Goal: Communication & Community: Answer question/provide support

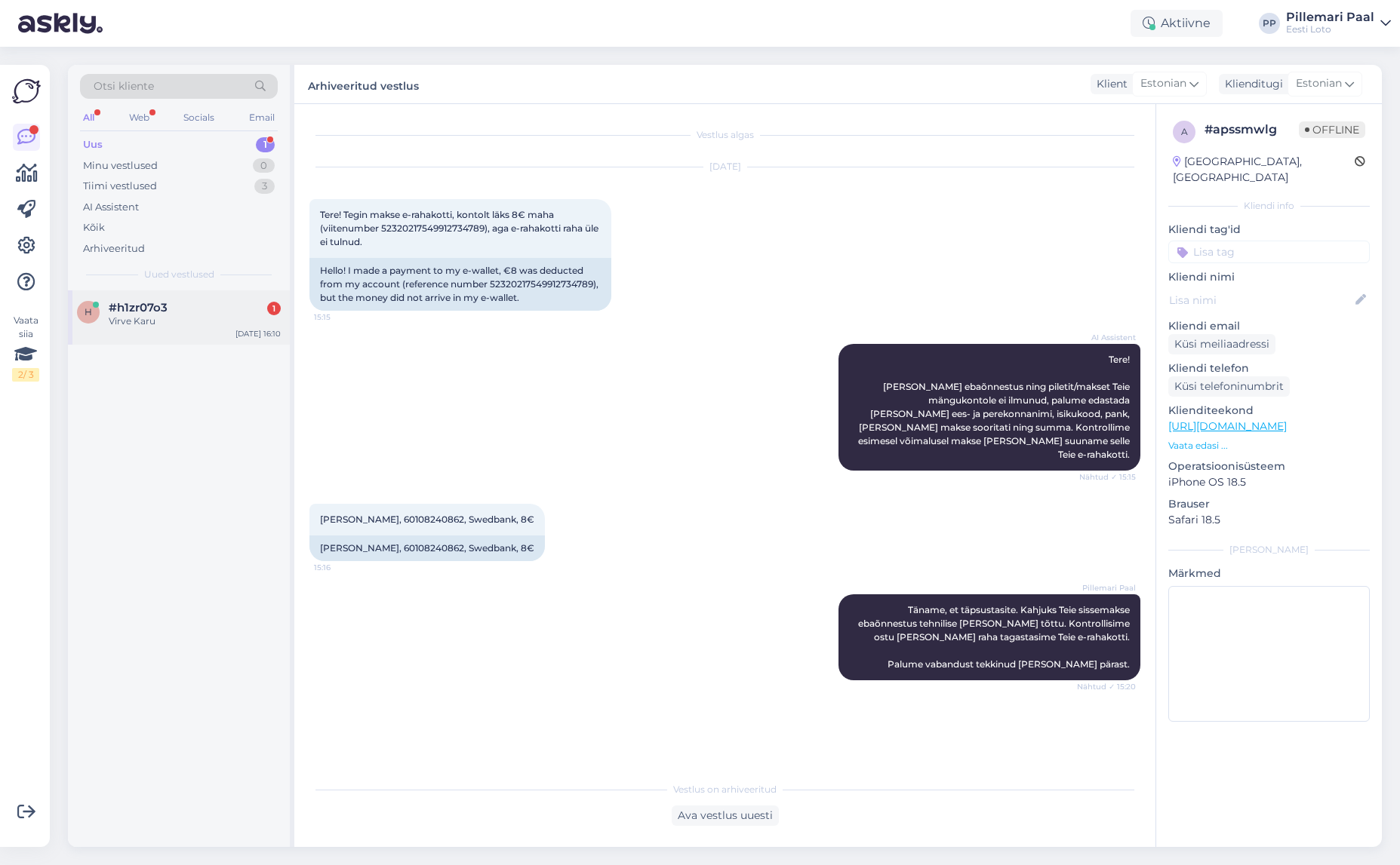
click at [215, 327] on div "Virve Karu" at bounding box center [195, 321] width 172 height 14
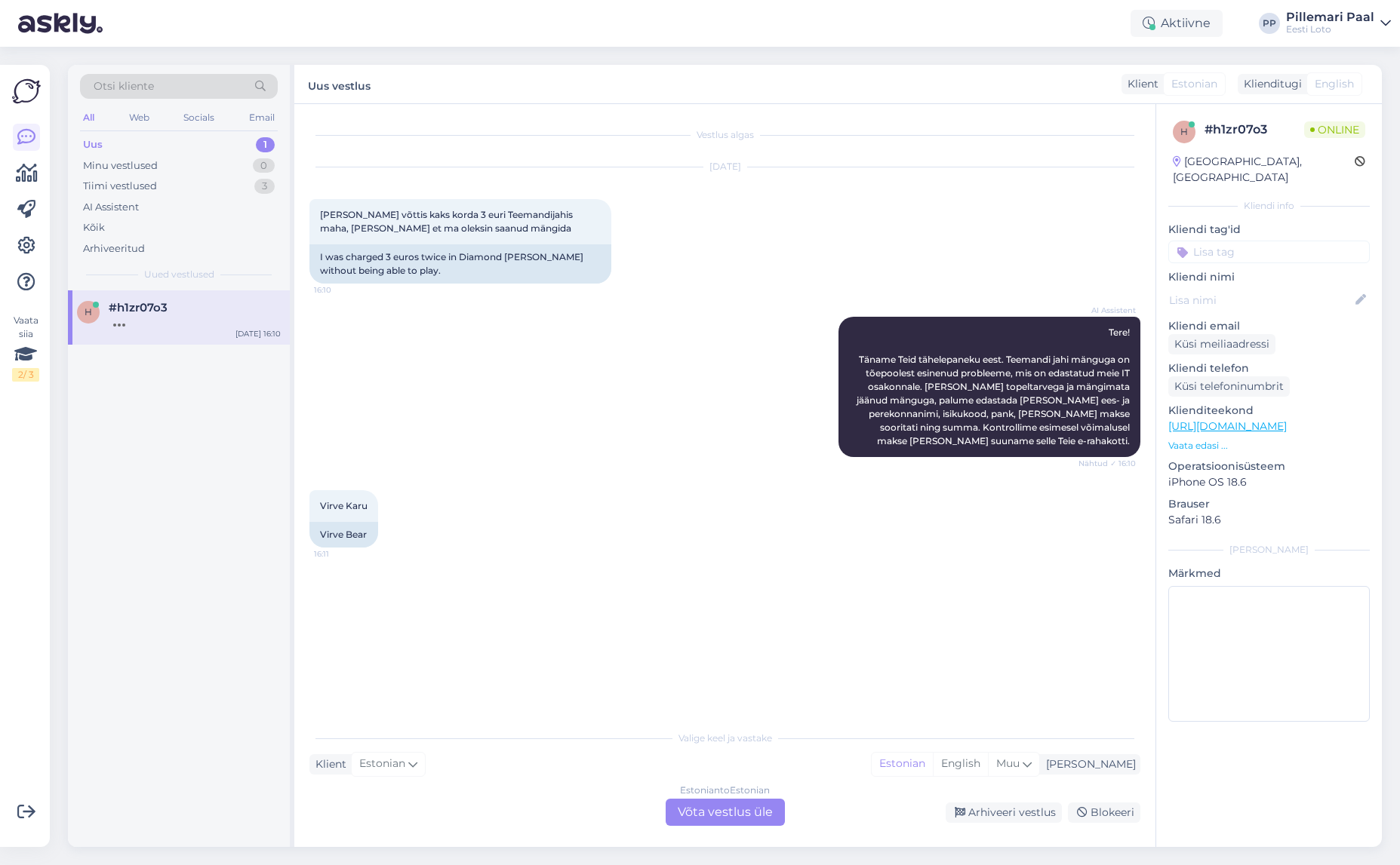
click at [744, 811] on div "Estonian to Estonian Võta vestlus üle" at bounding box center [725, 813] width 119 height 27
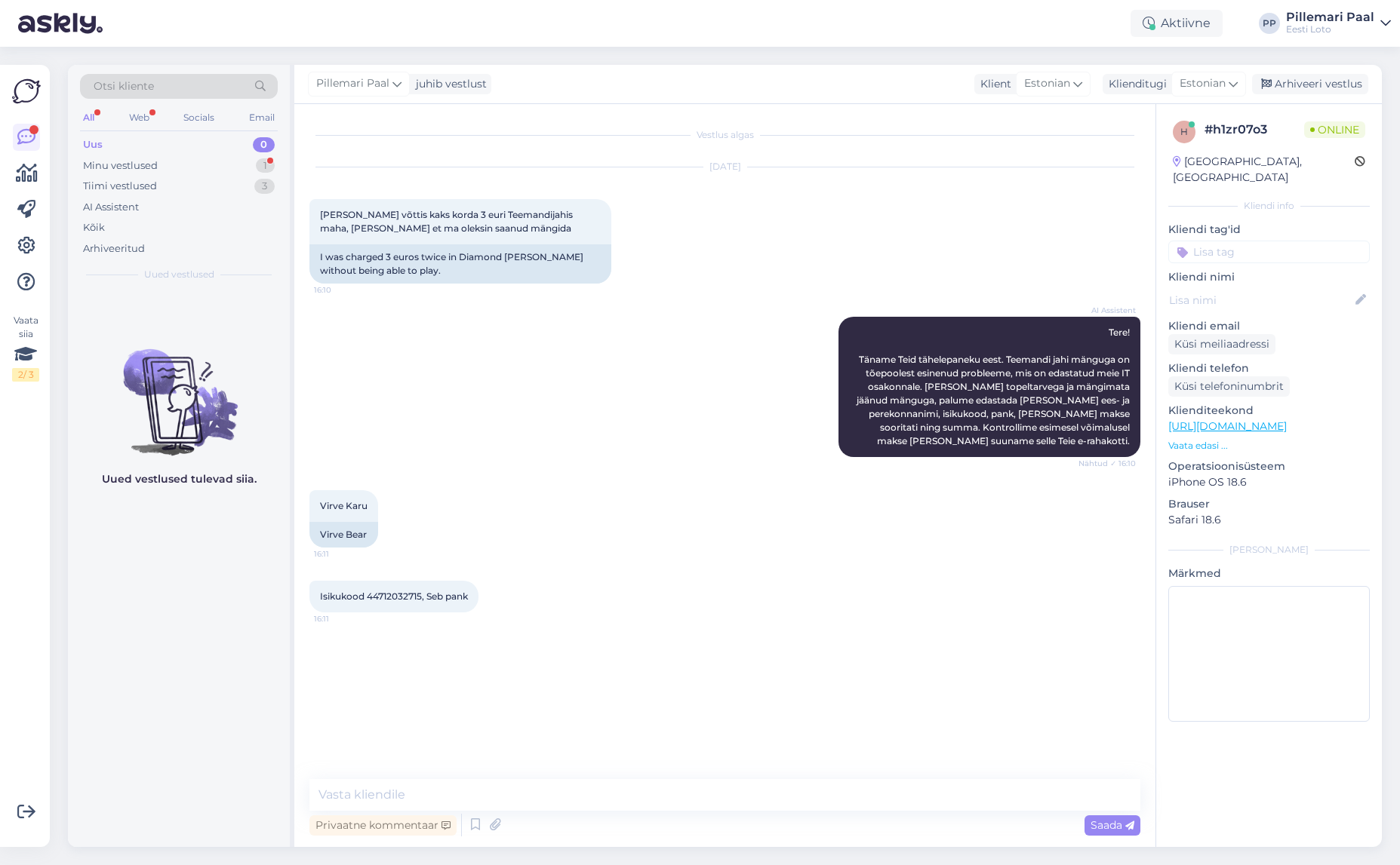
click at [388, 600] on span "Isikukood 44712032715, Seb pank" at bounding box center [394, 596] width 148 height 11
copy span "44712032715"
click at [812, 653] on div "Vestlus algas [DATE] Mul võttis kaks korda 3 euri Teemandijahis maha, [PERSON_N…" at bounding box center [731, 442] width 844 height 646
click at [646, 796] on textarea at bounding box center [724, 796] width 831 height 32
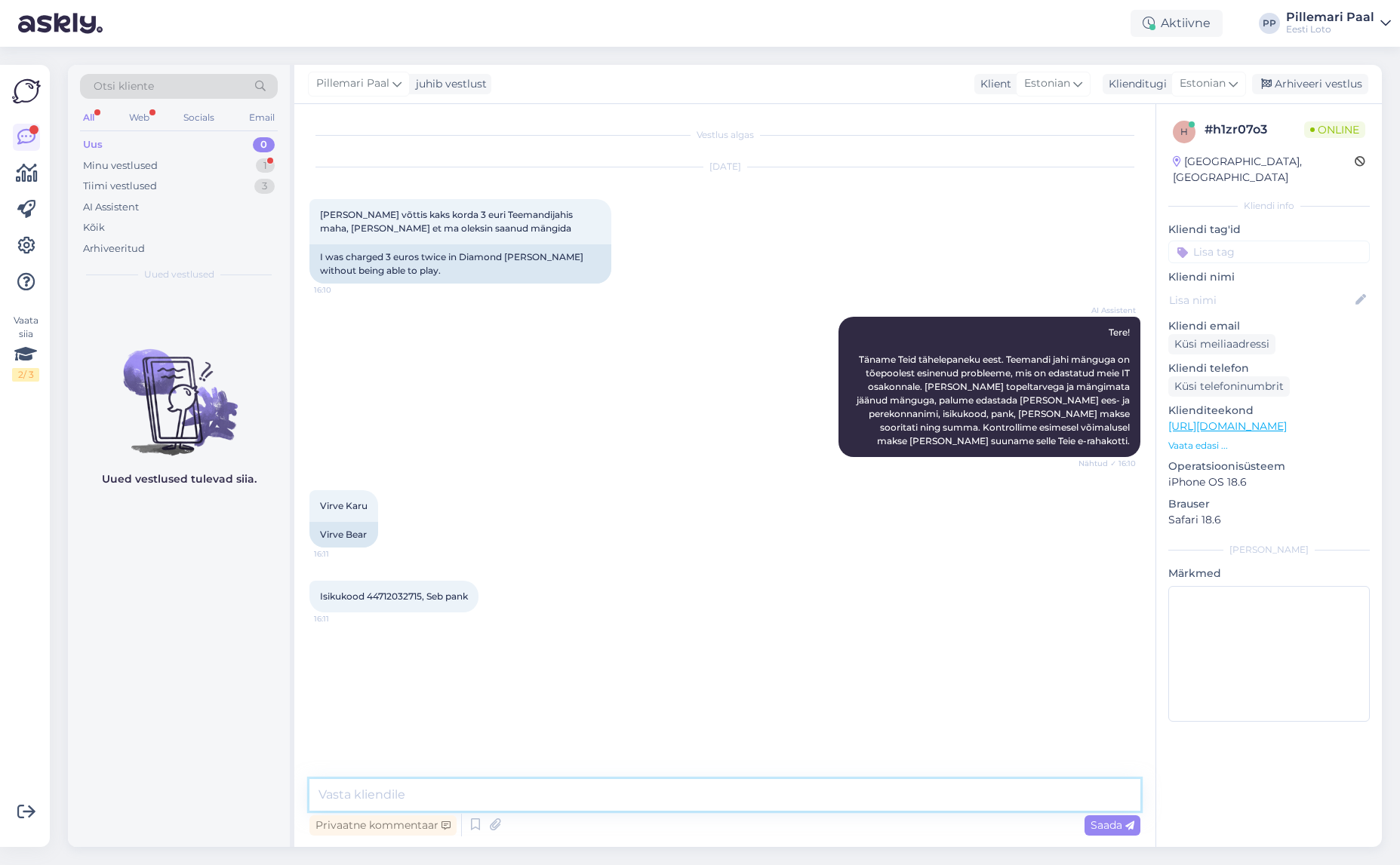
click at [501, 796] on textarea at bounding box center [724, 796] width 831 height 32
click at [748, 792] on textarea "Palun edastage meile pileti number, mille eest võeti topelt summa." at bounding box center [724, 796] width 831 height 32
type textarea "Palun edastage meile pileti number, mille eest võeti topelt summa Teie e-rahako…"
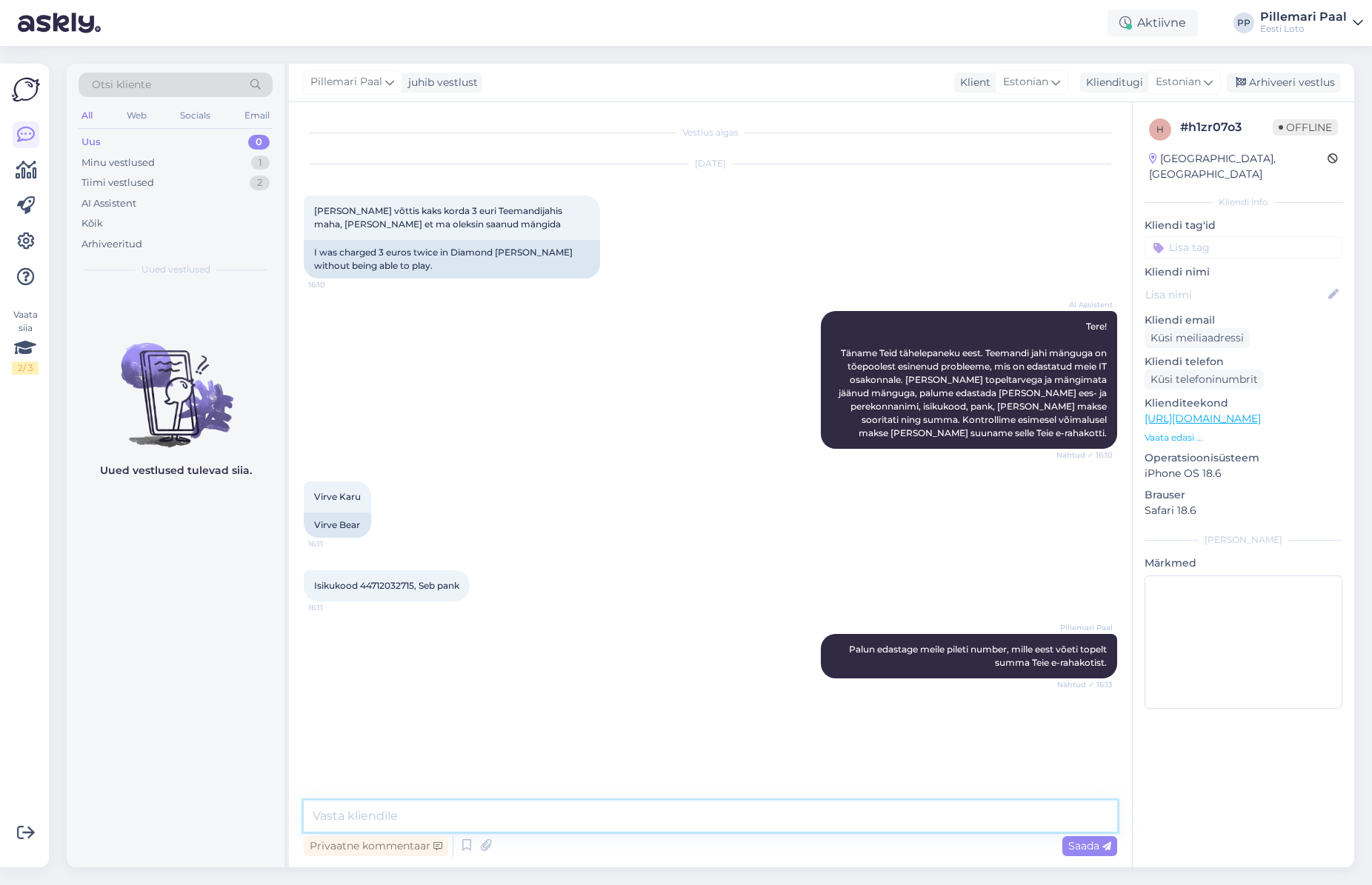
paste textarea "Kõiki e-rahakoti tehinguid (võidumaksed, piletiostud, sissemaksed, väljamaksed)…"
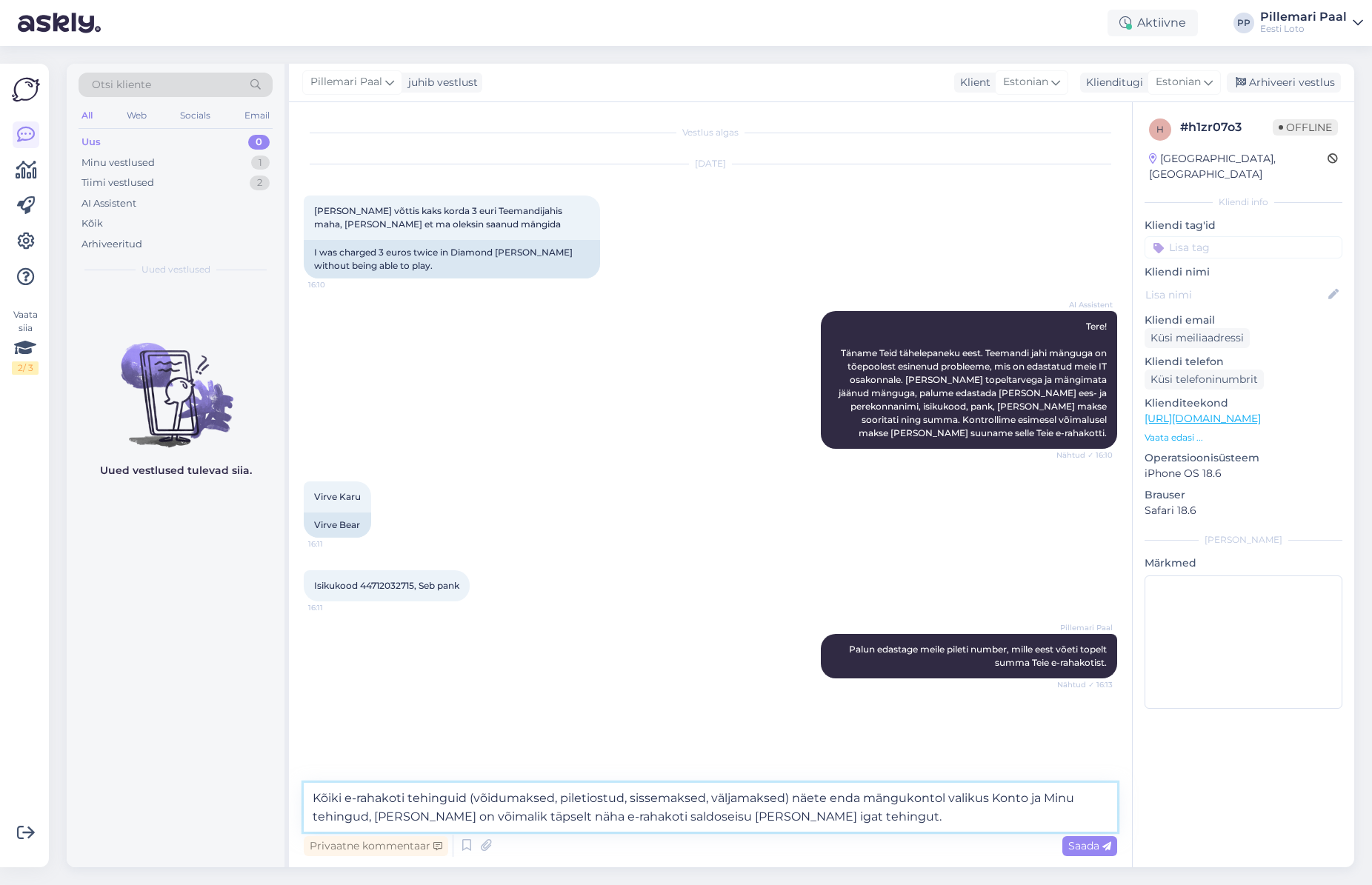
click at [990, 797] on textarea "Kõiki e-rahakoti tehinguid (võidumaksed, piletiostud, sissemaksed, väljamaksed)…" at bounding box center [710, 807] width 814 height 49
click at [367, 819] on textarea "Kõiki e-rahakoti tehinguid (võidumaksed, piletiostud, sissemaksed, väljamaksed)…" at bounding box center [710, 807] width 814 height 49
click at [835, 814] on textarea "Kõiki e-rahakoti tehinguid (võidumaksed, piletiostud, sissemaksed, väljamaksed)…" at bounding box center [710, 807] width 814 height 49
type textarea "Kõiki e-rahakoti tehinguid (võidumaksed, piletiostud, sissemaksed, väljamaksed)…"
click at [1085, 843] on span "Saada" at bounding box center [1090, 846] width 43 height 13
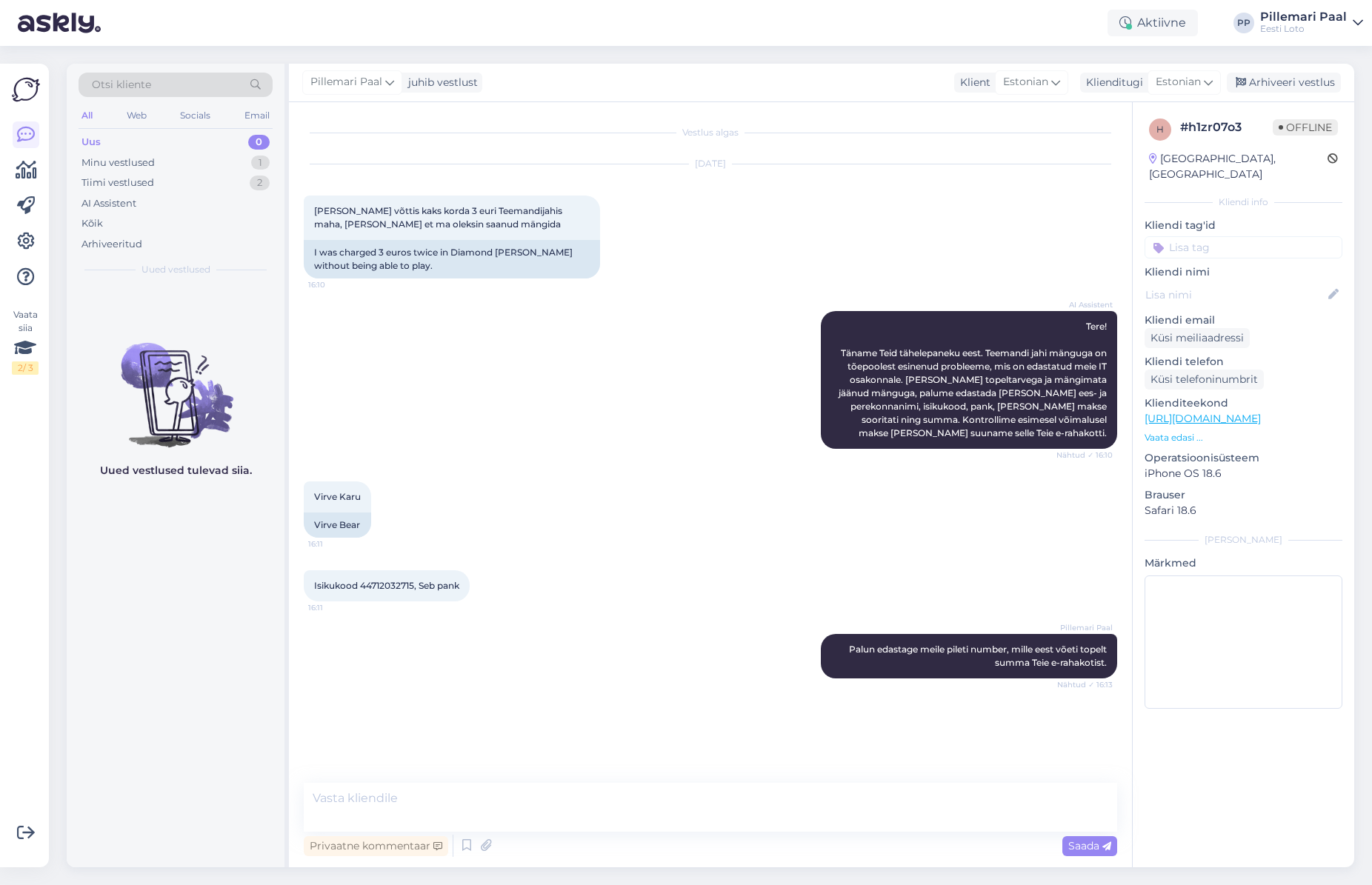
scroll to position [11, 0]
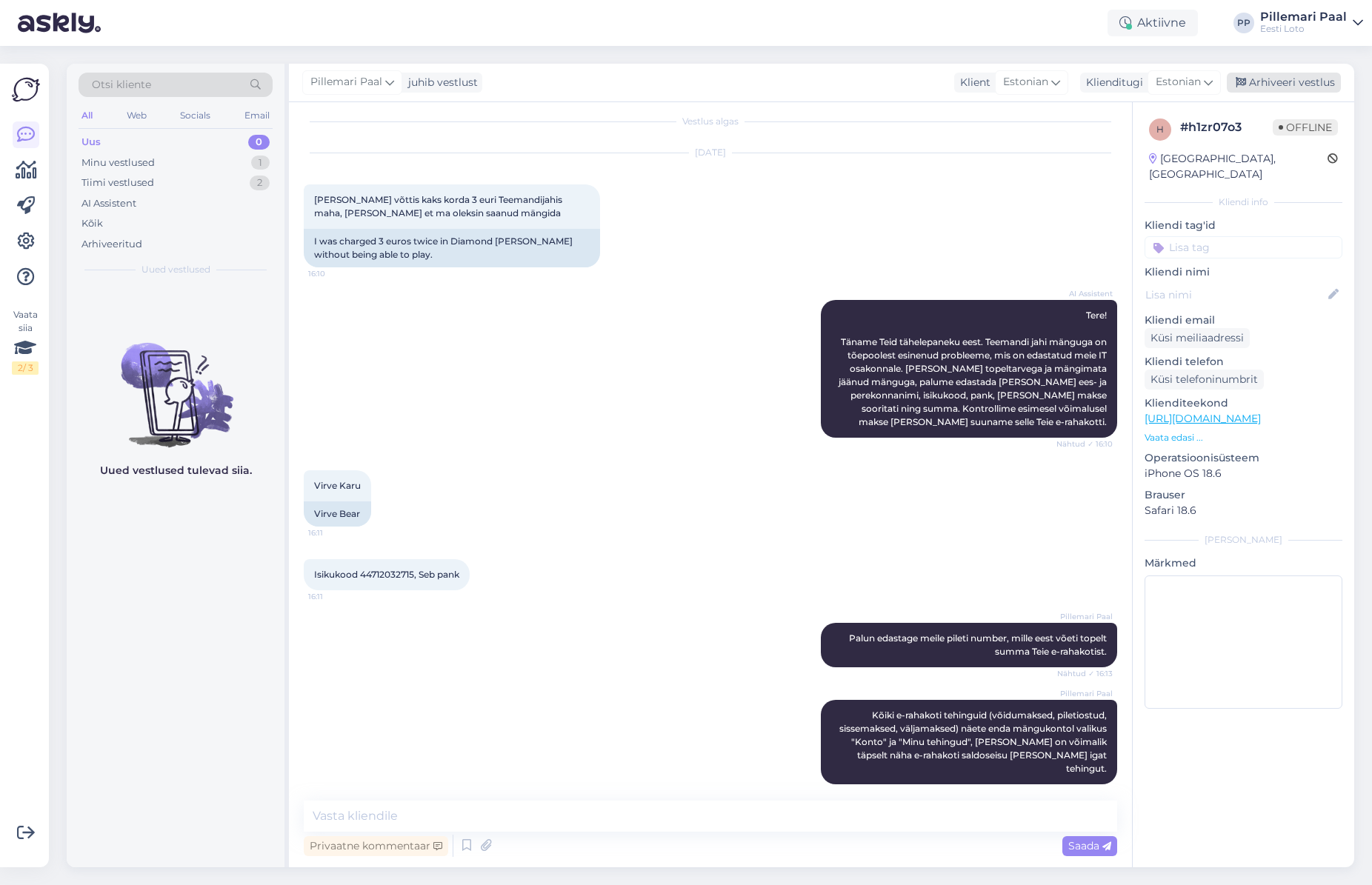
click at [1296, 85] on div "Arhiveeri vestlus" at bounding box center [1284, 83] width 114 height 20
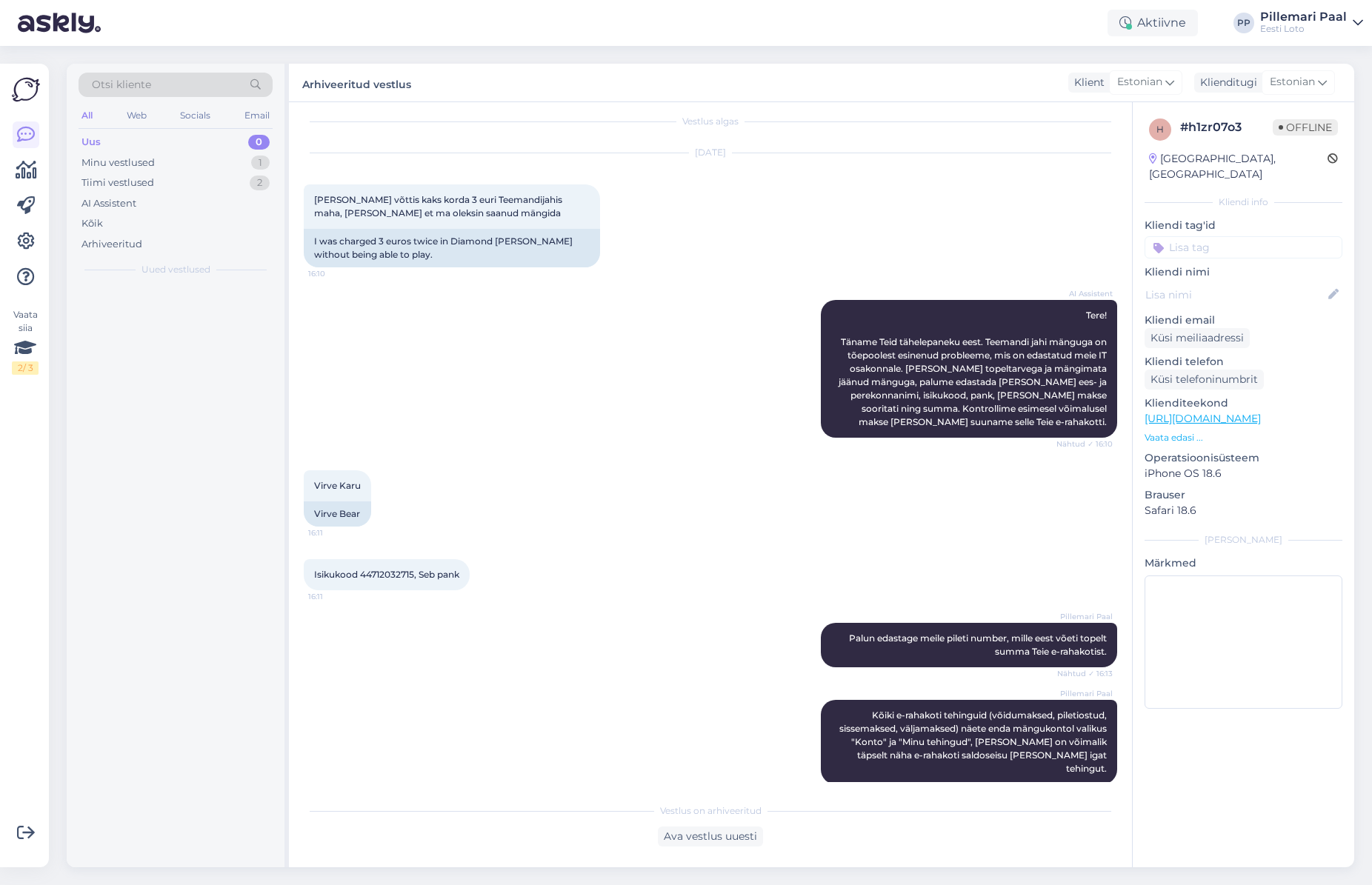
scroll to position [17, 0]
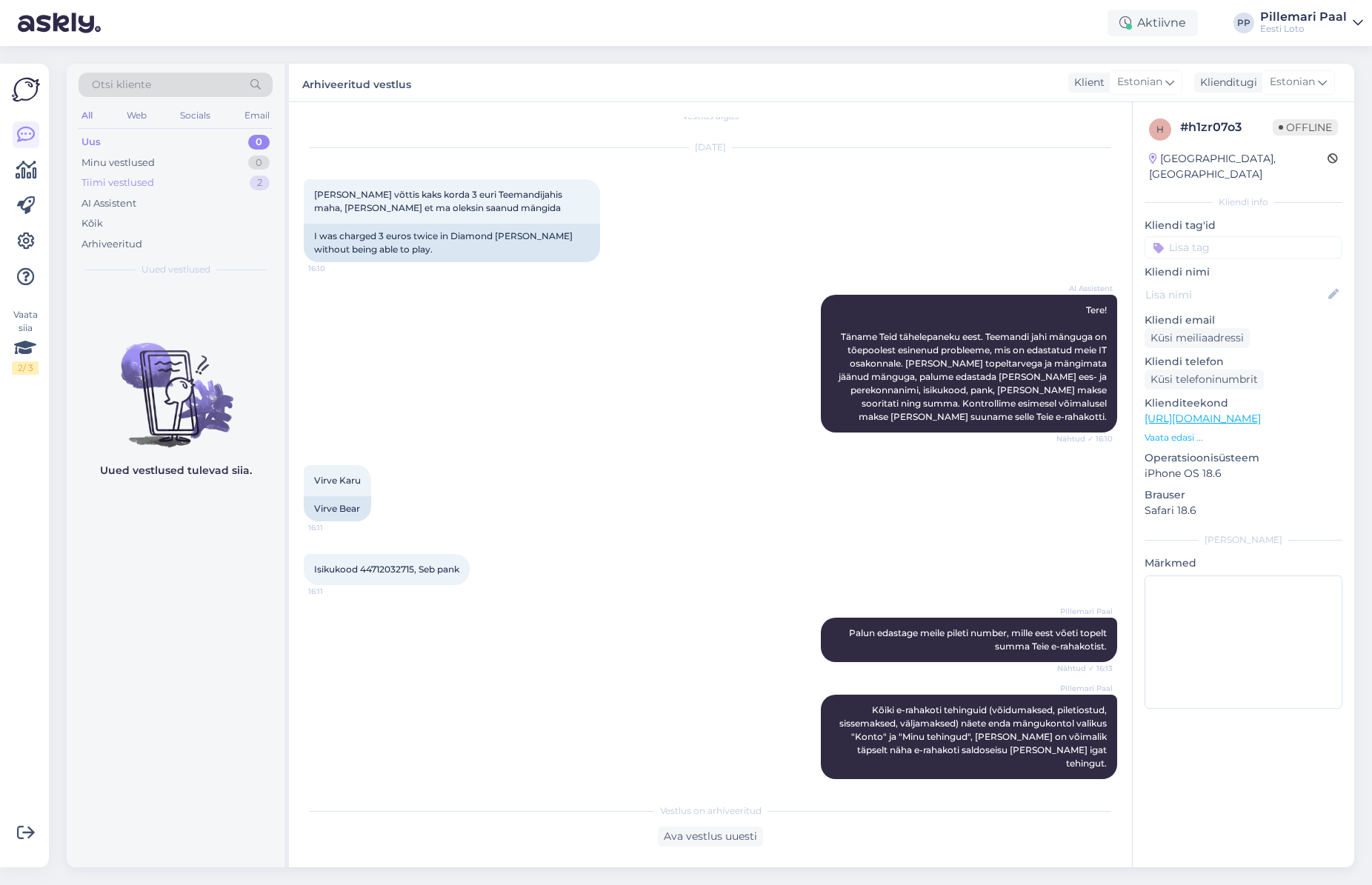
click at [189, 179] on div "Tiimi vestlused 2" at bounding box center [176, 182] width 194 height 21
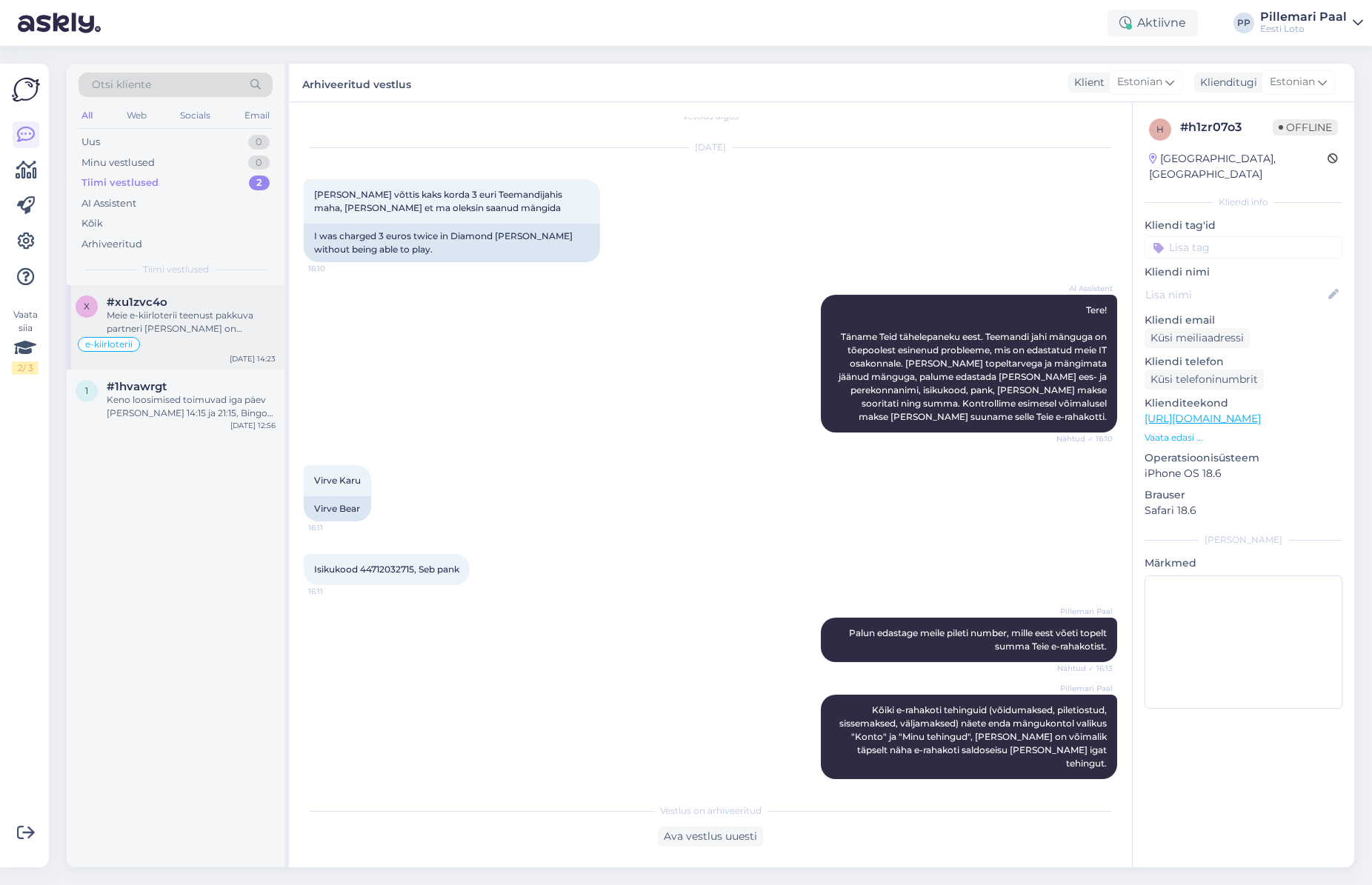
click at [164, 329] on div "Meie e-kiirloterii teenust pakkuva partneri [PERSON_NAME] on kaotusega piletid …" at bounding box center [192, 322] width 169 height 27
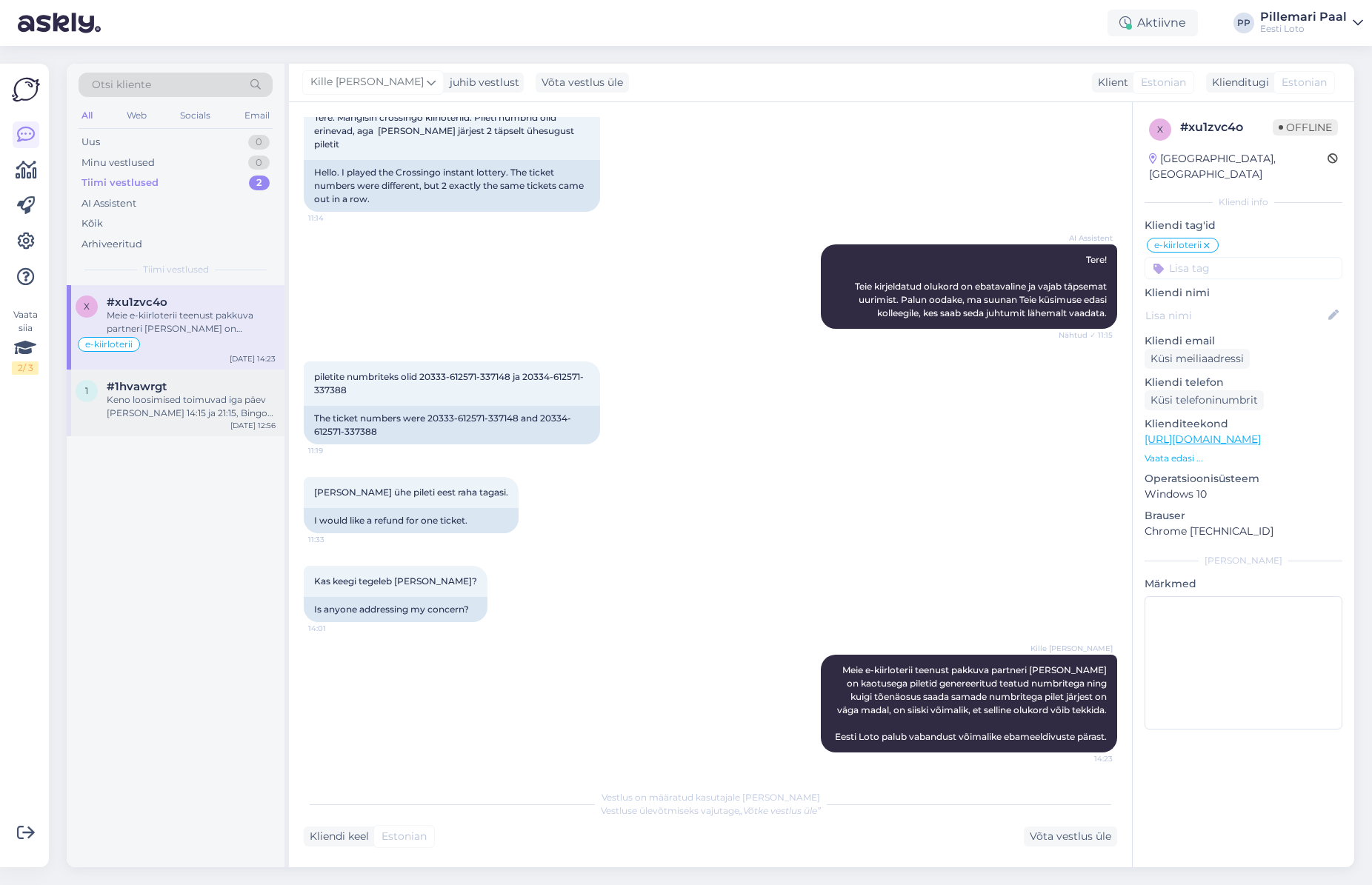
click at [163, 397] on div "Keno loosimised toimuvad iga päev [PERSON_NAME] 14:15 ja 21:15, Bingo loto ja V…" at bounding box center [192, 406] width 169 height 27
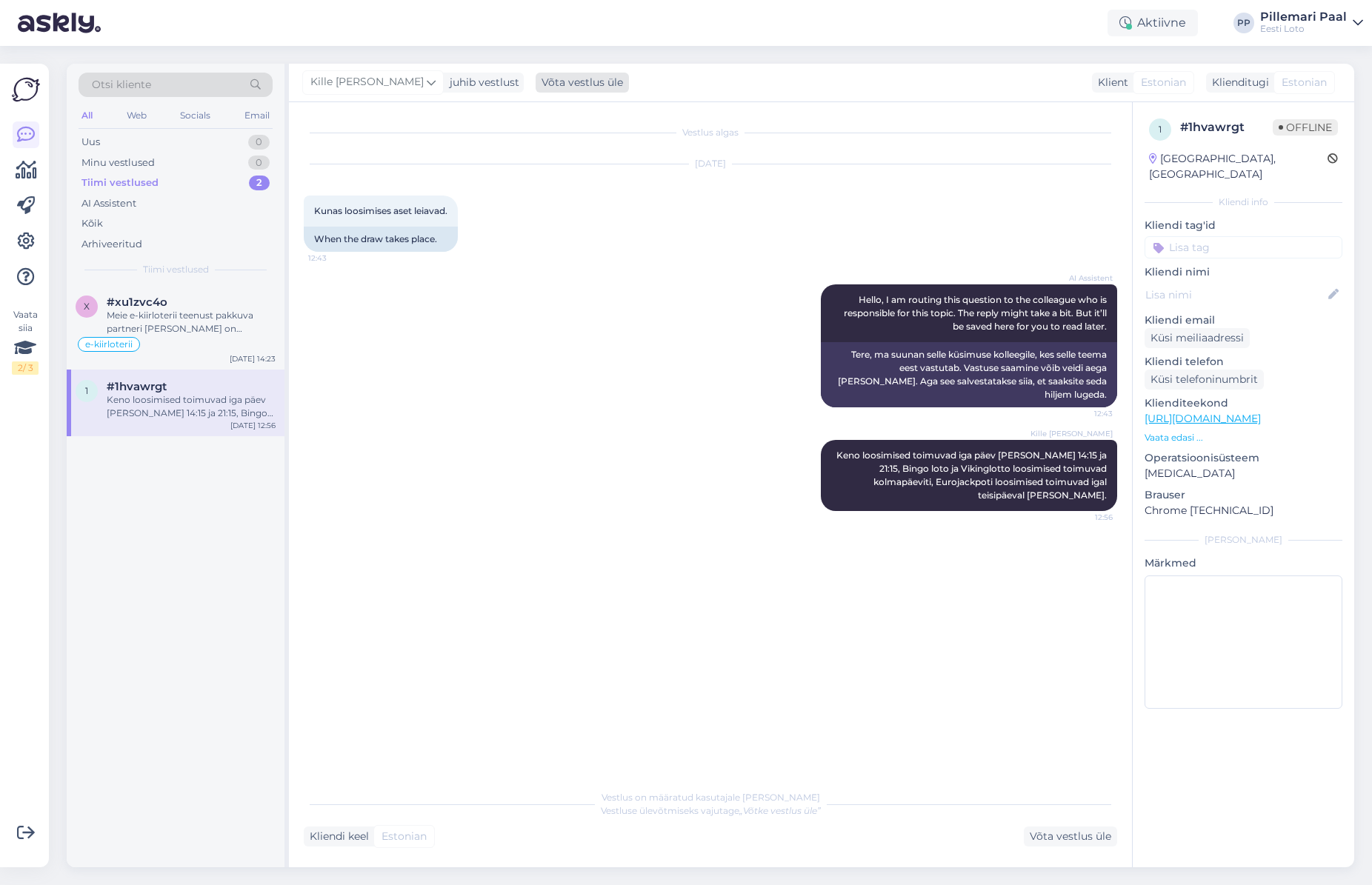
click at [536, 85] on div "Võta vestlus üle" at bounding box center [582, 83] width 94 height 20
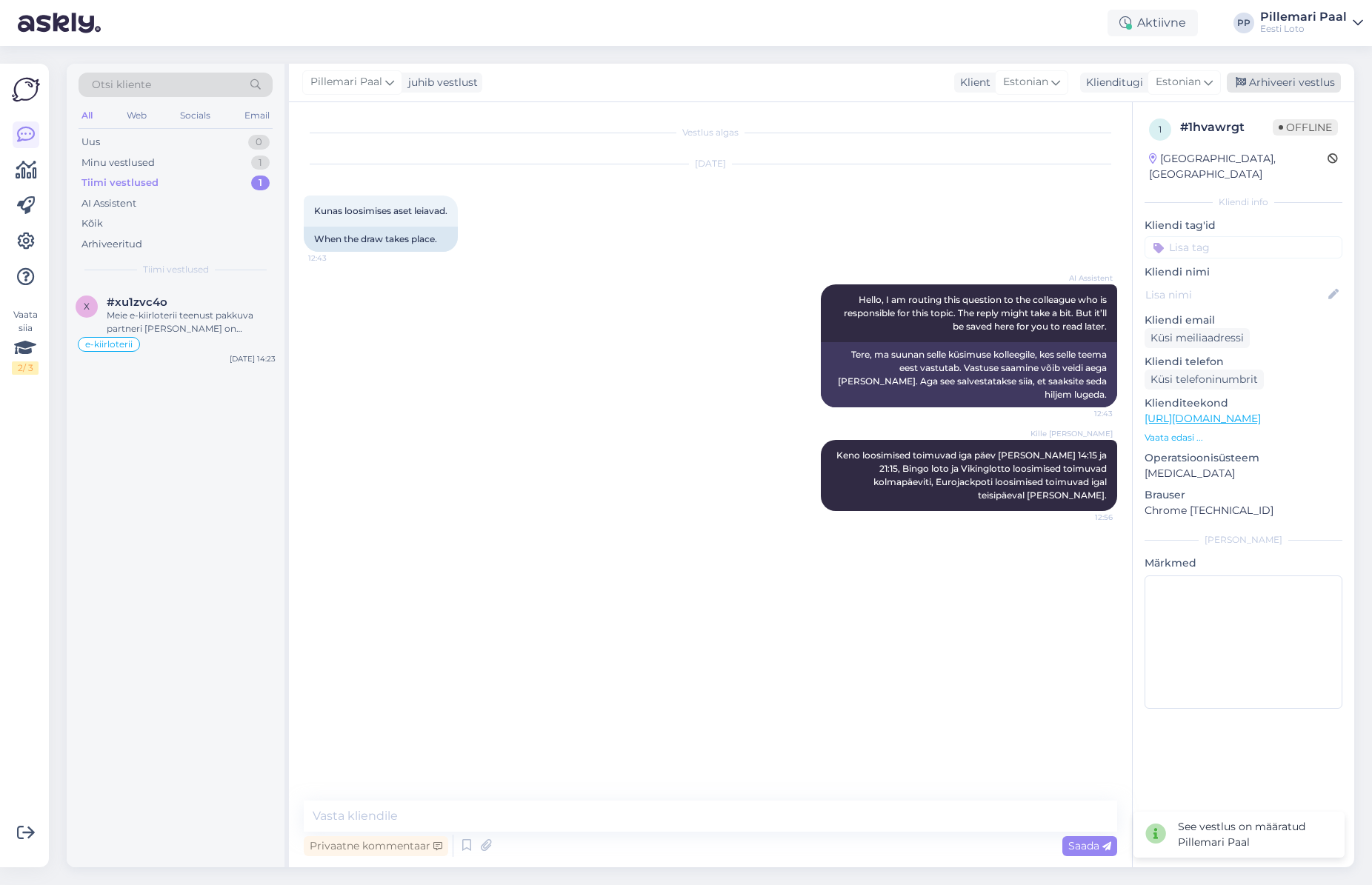
click at [1287, 87] on div "Arhiveeri vestlus" at bounding box center [1284, 83] width 114 height 20
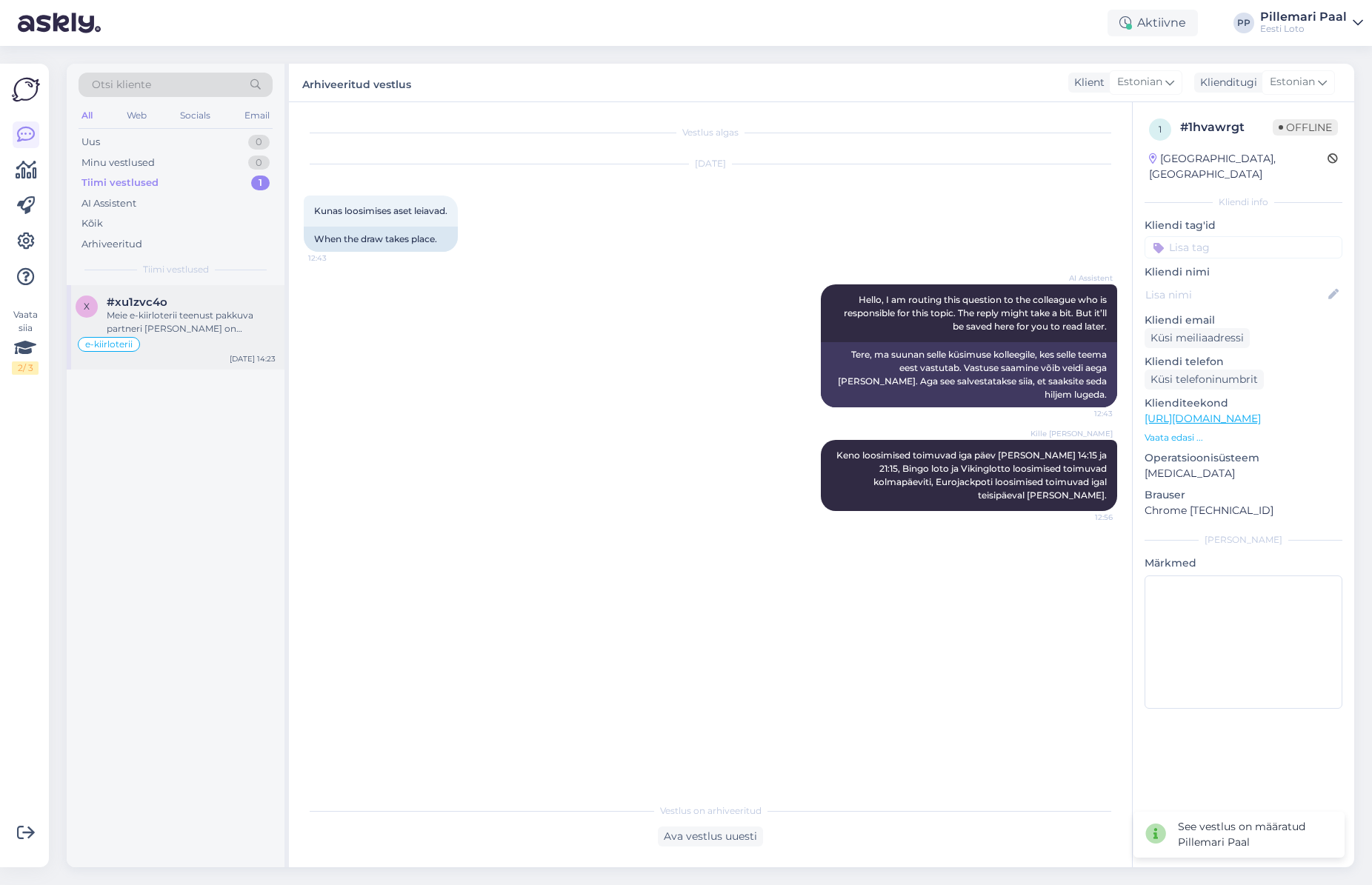
click at [178, 321] on div "Meie e-kiirloterii teenust pakkuva partneri [PERSON_NAME] on kaotusega piletid …" at bounding box center [192, 322] width 169 height 27
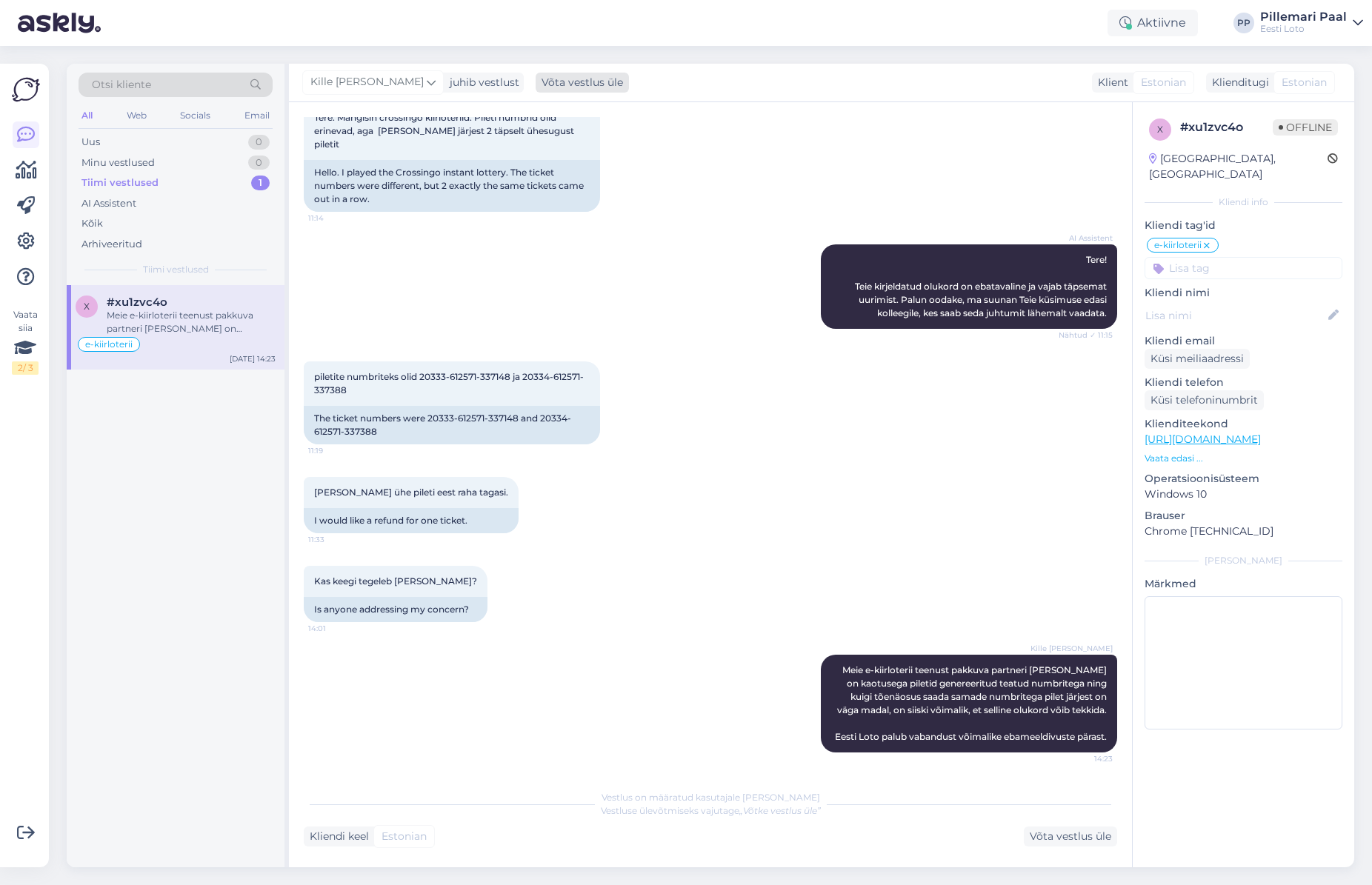
click at [555, 85] on div "Võta vestlus üle" at bounding box center [582, 83] width 94 height 20
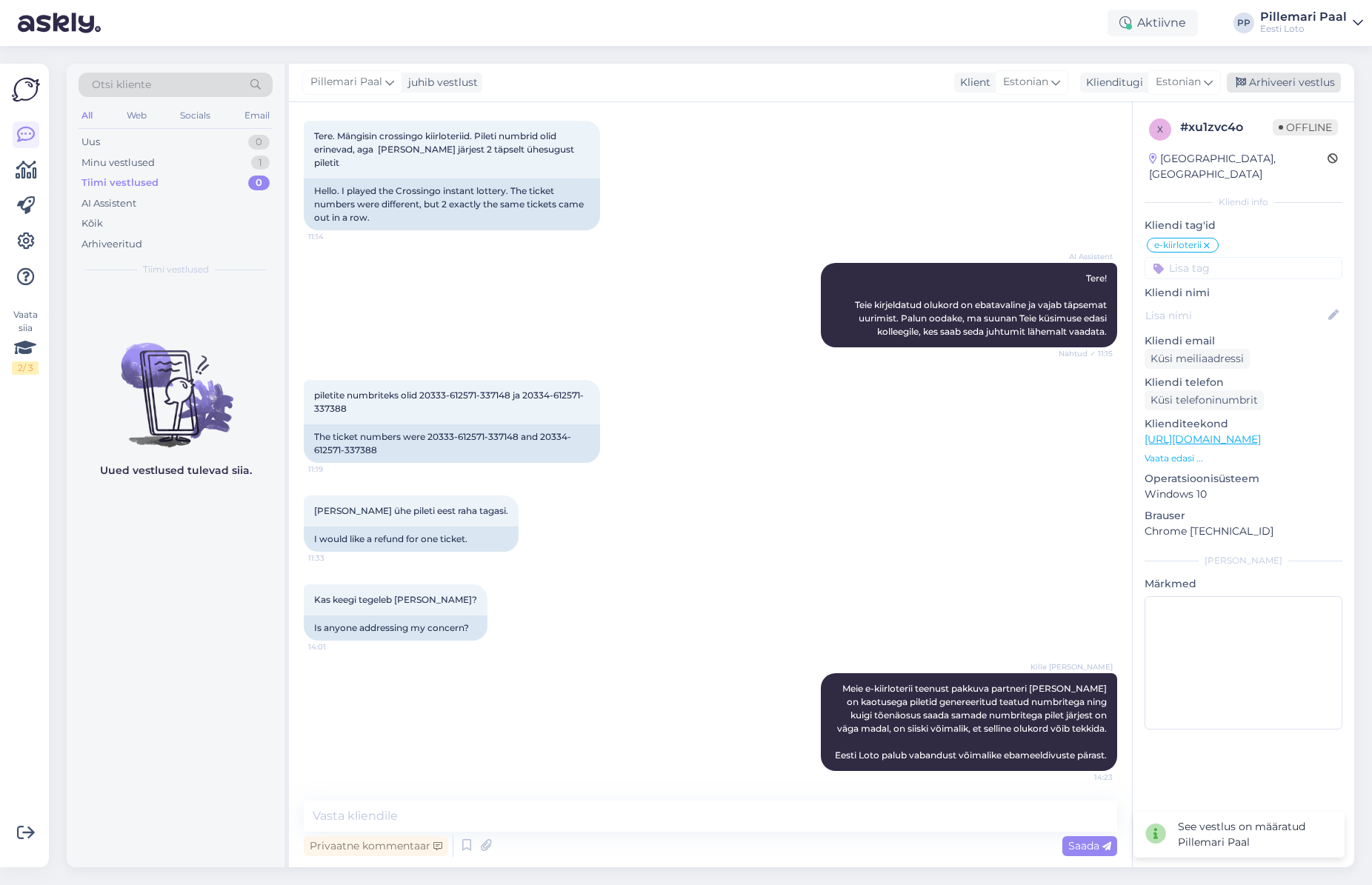
click at [1300, 82] on div "Arhiveeri vestlus" at bounding box center [1284, 83] width 114 height 20
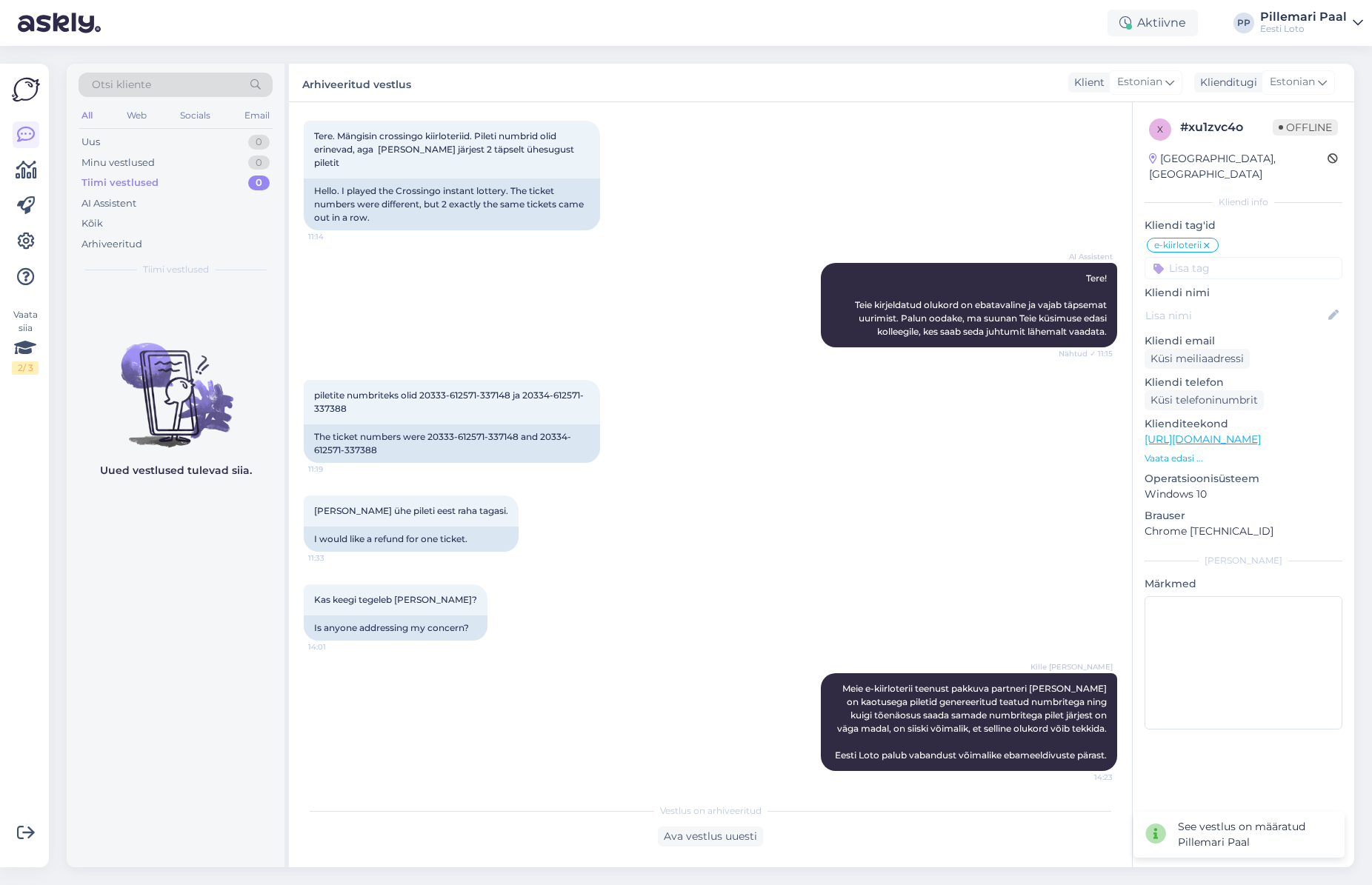
scroll to position [80, 0]
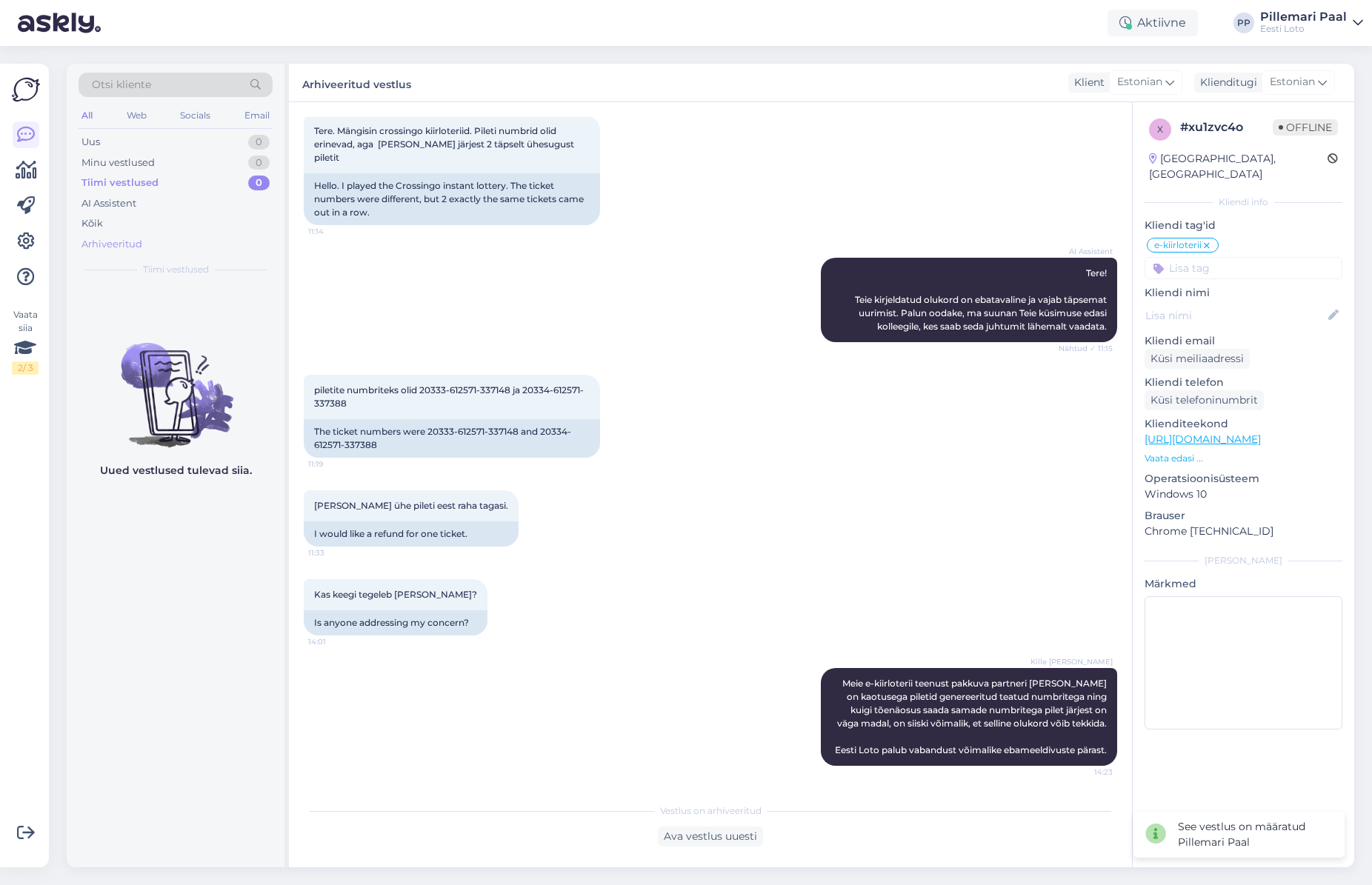
drag, startPoint x: 96, startPoint y: 148, endPoint x: 148, endPoint y: 246, distance: 110.9
click at [96, 148] on div "Uus" at bounding box center [90, 143] width 18 height 15
